Goal: Task Accomplishment & Management: Use online tool/utility

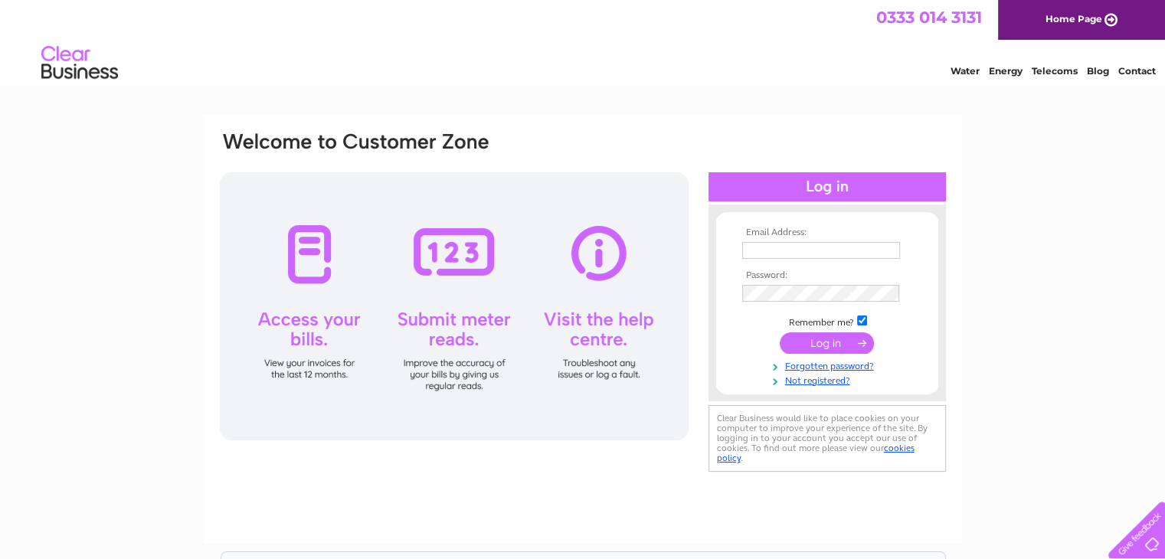
type input "thebrooksidese@gmail.com"
click at [850, 338] on input "submit" at bounding box center [826, 342] width 94 height 21
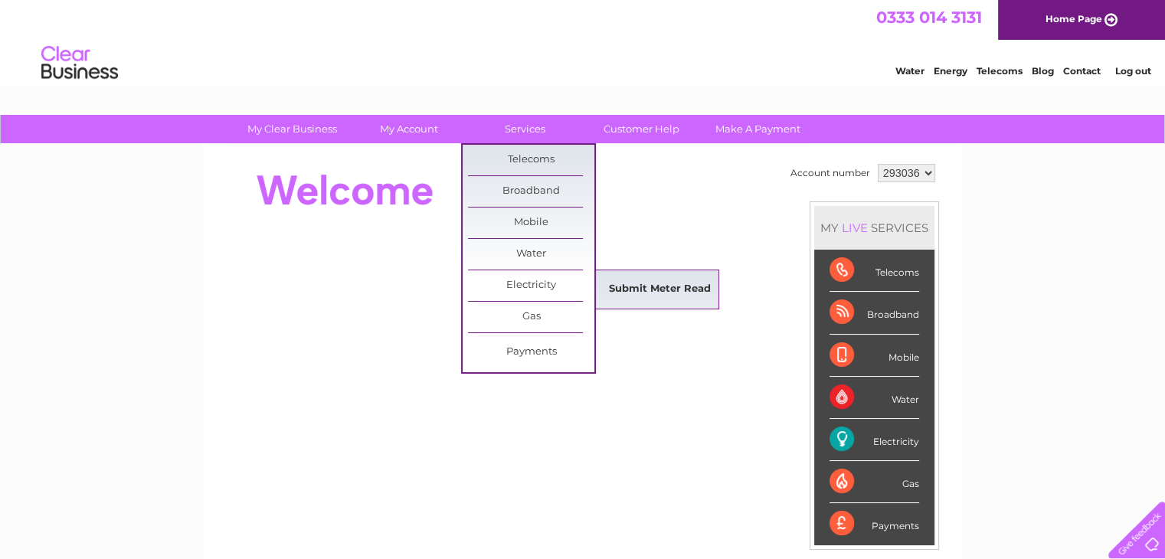
click at [638, 286] on link "Submit Meter Read" at bounding box center [659, 289] width 126 height 31
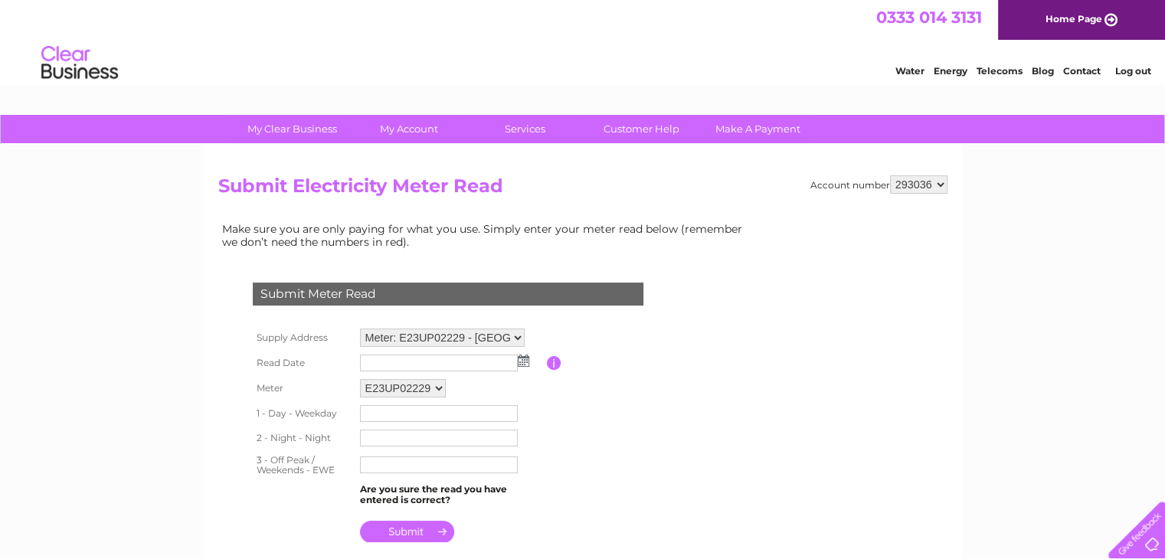
click at [523, 364] on img at bounding box center [523, 361] width 11 height 12
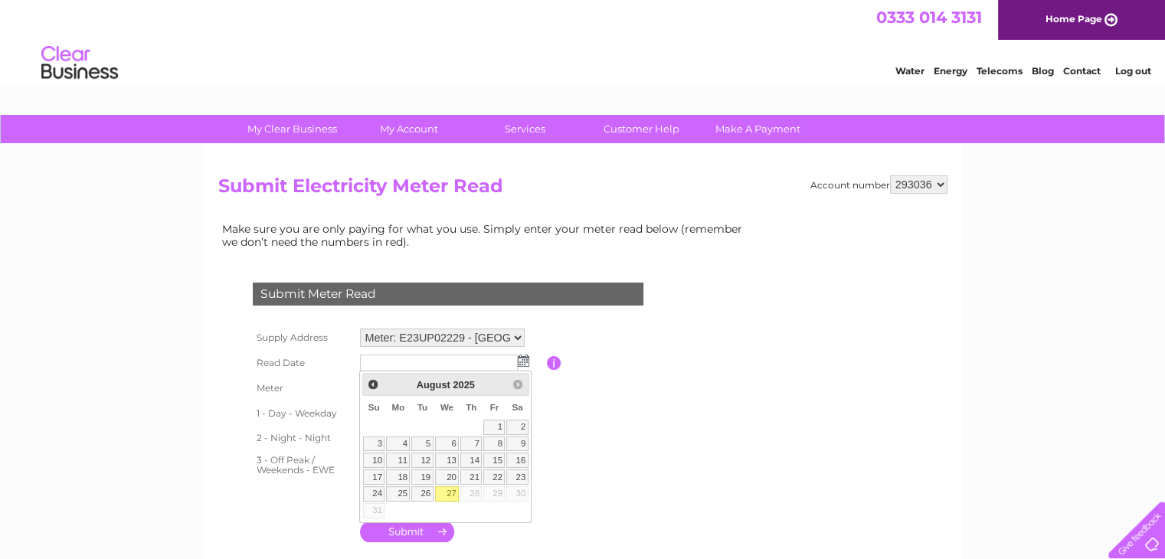
click at [452, 489] on link "27" at bounding box center [447, 493] width 25 height 15
type input "2025/08/27"
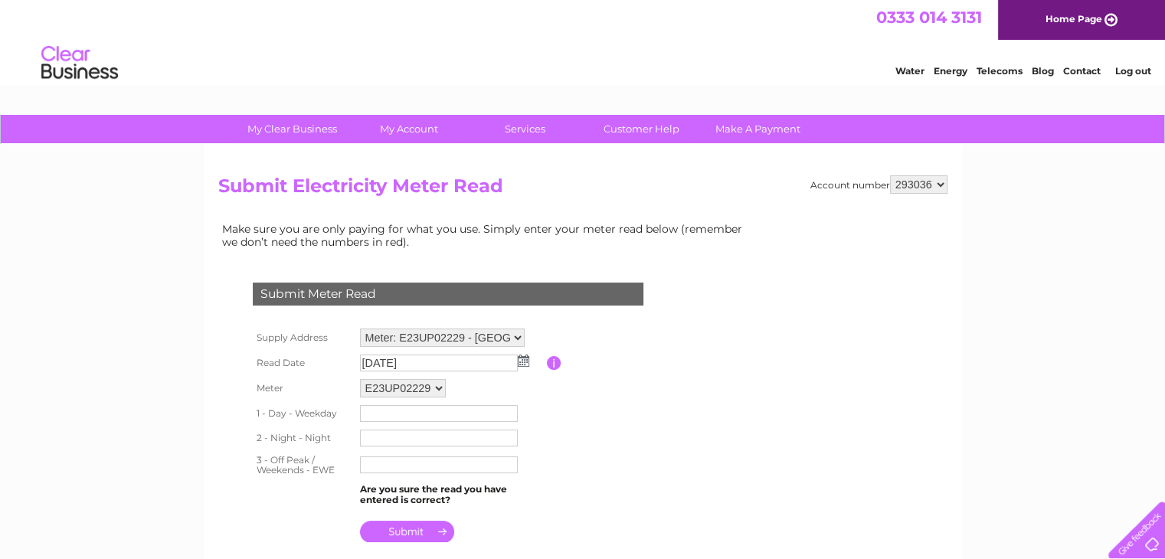
click at [435, 411] on input "text" at bounding box center [439, 413] width 158 height 17
type input "017600"
click at [435, 437] on input "text" at bounding box center [439, 439] width 158 height 17
type input "018605"
click at [421, 466] on input "text" at bounding box center [439, 466] width 158 height 17
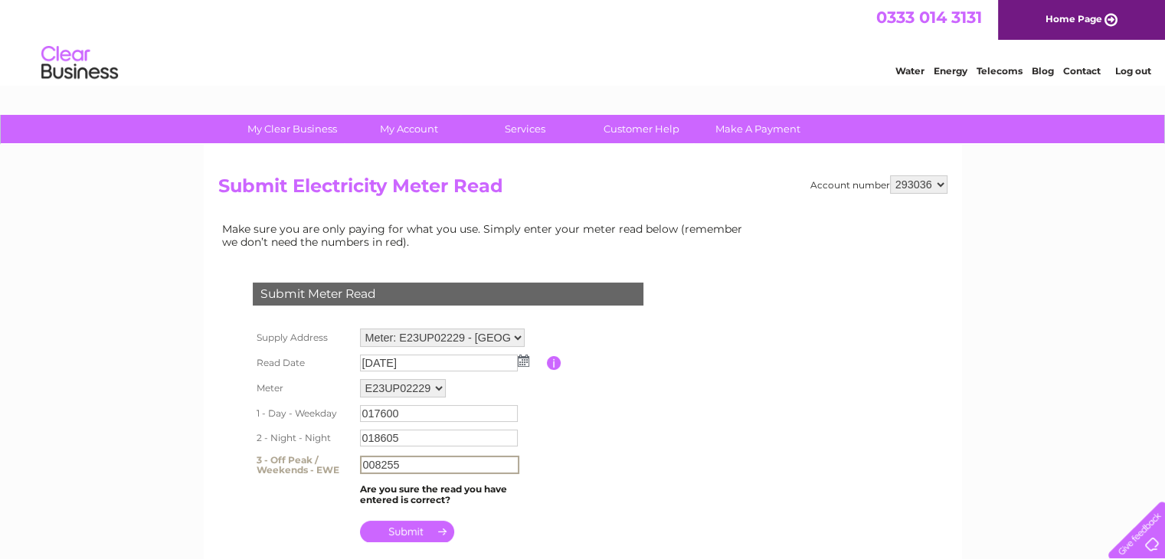
type input "008255"
click at [396, 528] on input "submit" at bounding box center [407, 531] width 94 height 21
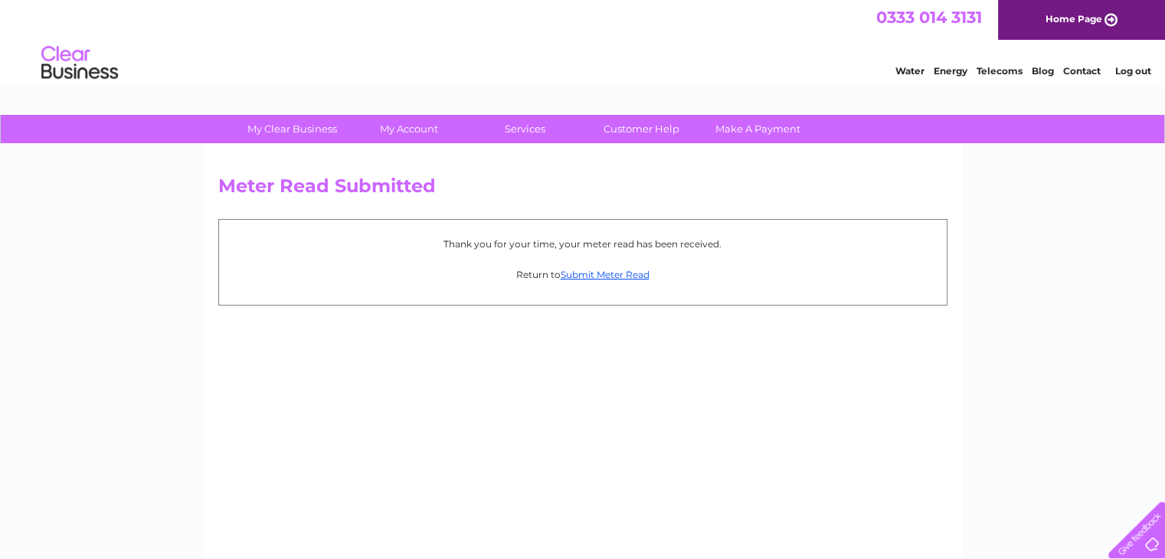
click at [610, 419] on div "Meter Read Submitted Thank you for your time, your meter read has been received…" at bounding box center [583, 359] width 758 height 429
